Goal: Information Seeking & Learning: Learn about a topic

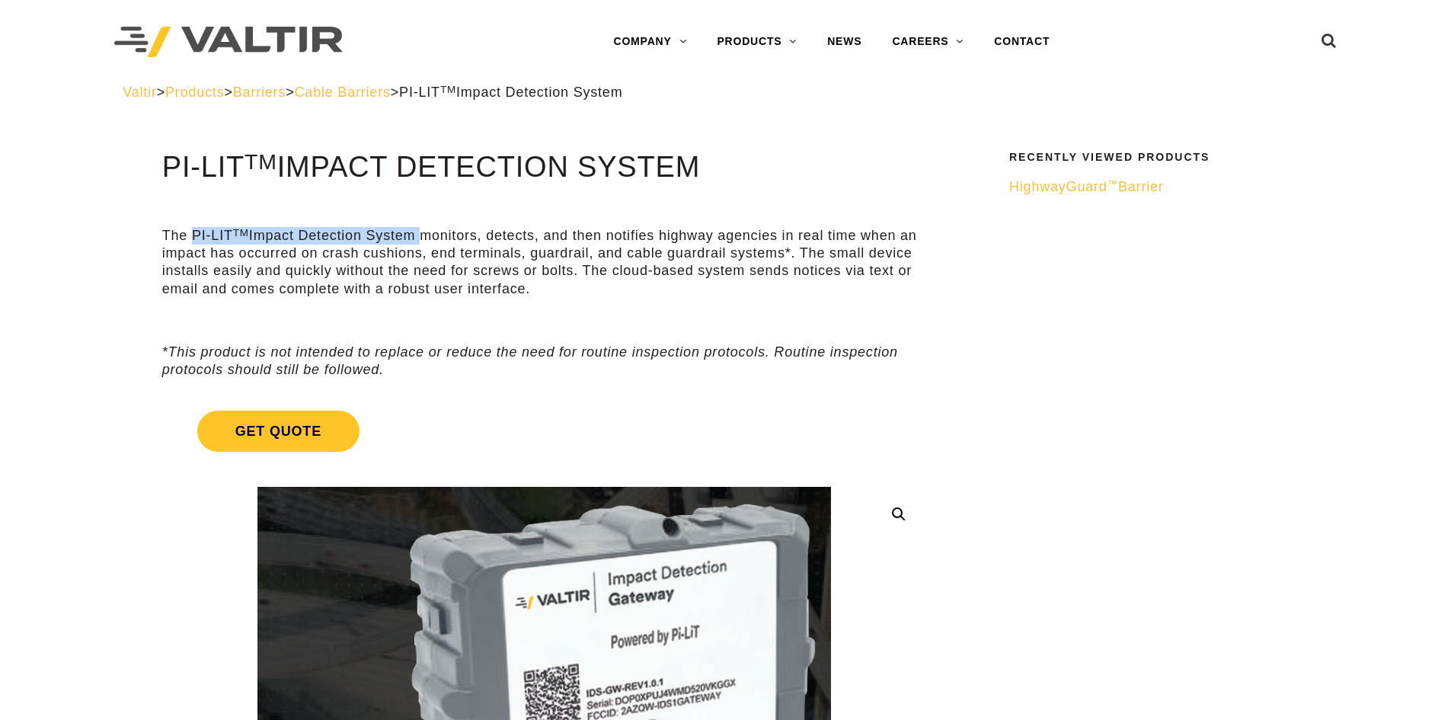
drag, startPoint x: 191, startPoint y: 232, endPoint x: 422, endPoint y: 241, distance: 230.9
click at [422, 241] on p "The PI-LIT TM Impact Detection System monitors, detects, and then notifies high…" at bounding box center [544, 263] width 764 height 72
copy p "PI-LIT TM Impact Detection System"
click at [436, 297] on p "The PI-LIT TM Impact Detection System monitors, detects, and then notifies high…" at bounding box center [544, 263] width 764 height 72
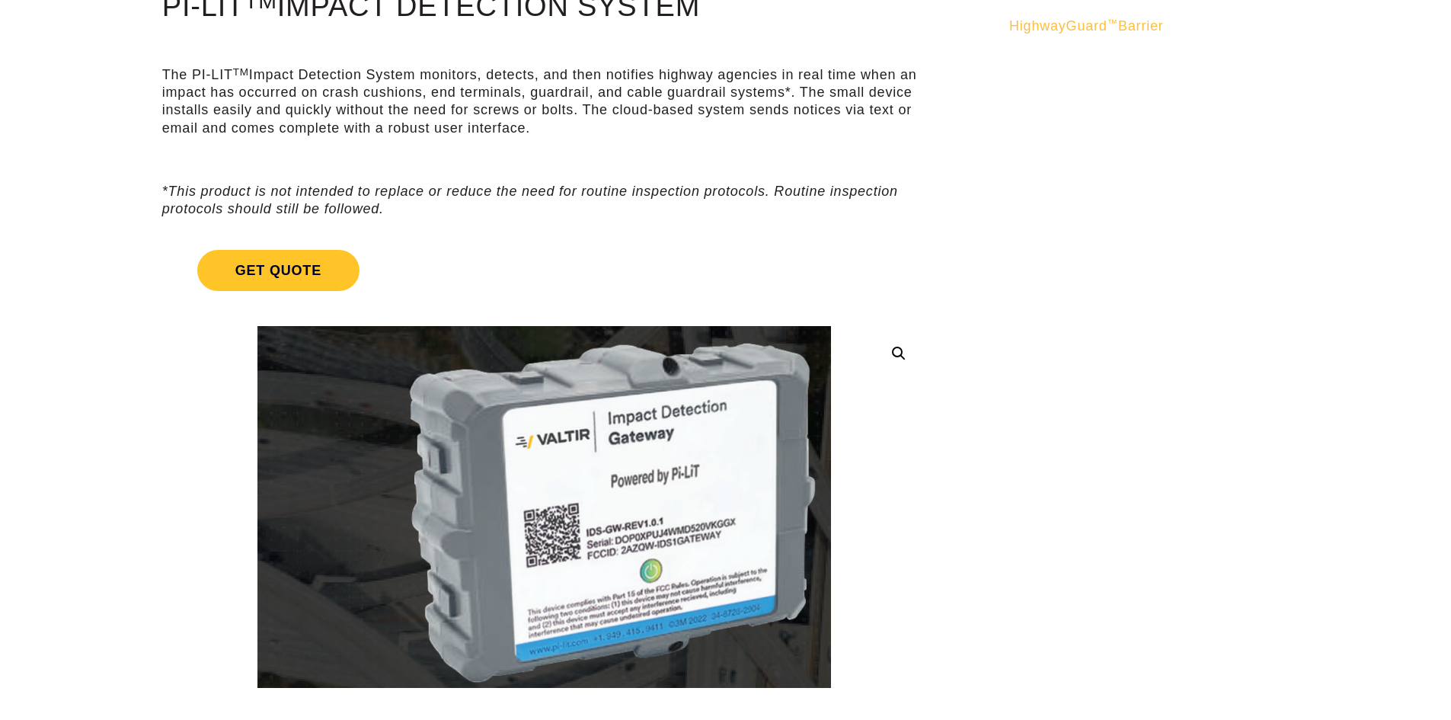
scroll to position [152, 0]
